Goal: Information Seeking & Learning: Learn about a topic

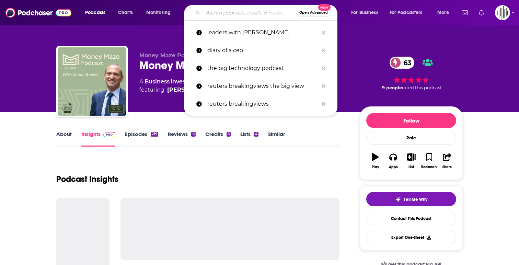
click at [237, 13] on input "Search podcasts, credits, & more..." at bounding box center [249, 12] width 93 height 11
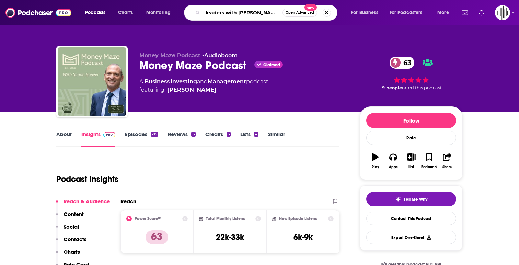
type input "leaders with [PERSON_NAME]"
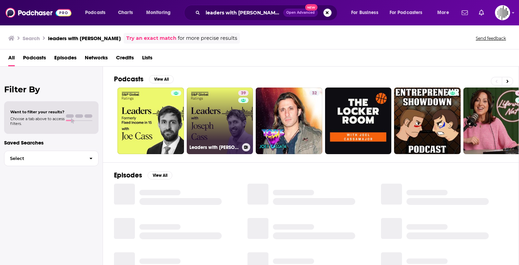
click at [210, 111] on link "39 Leaders with [PERSON_NAME]" at bounding box center [220, 120] width 67 height 67
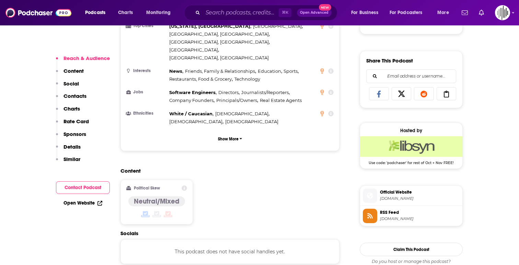
scroll to position [446, 0]
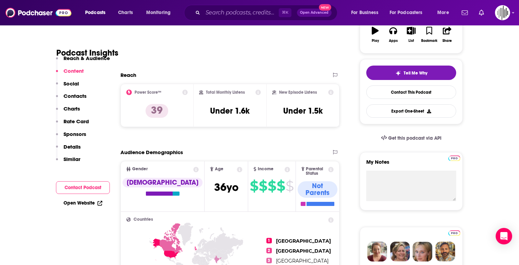
scroll to position [0, 0]
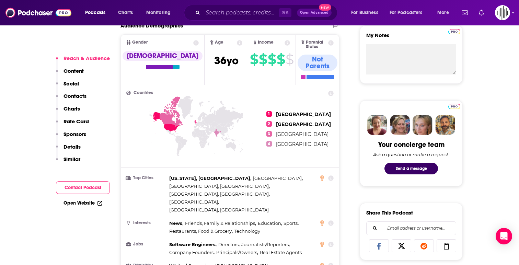
scroll to position [310, 0]
